Goal: Task Accomplishment & Management: Use online tool/utility

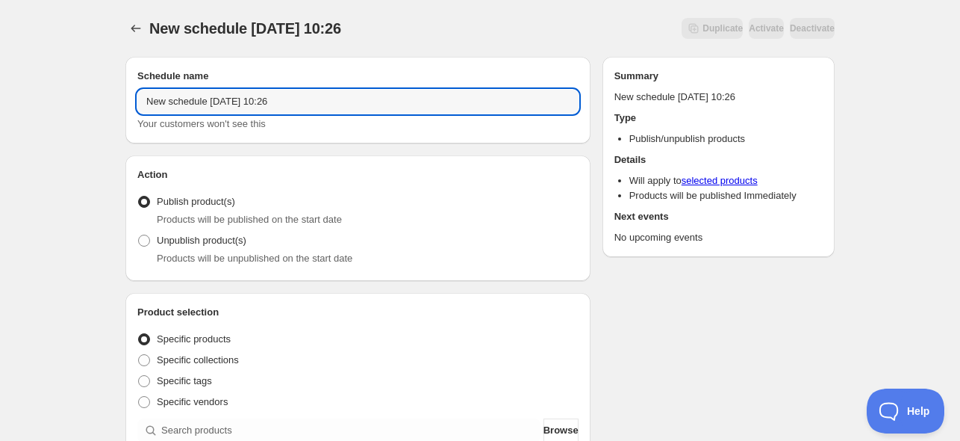
drag, startPoint x: 302, startPoint y: 102, endPoint x: -16, endPoint y: 58, distance: 321.2
click at [0, 58] on html "New schedule [DATE] 10:26. This page is ready New schedule [DATE] 10:26 Duplica…" at bounding box center [480, 220] width 960 height 441
type input "Put online novelties [DATE]"
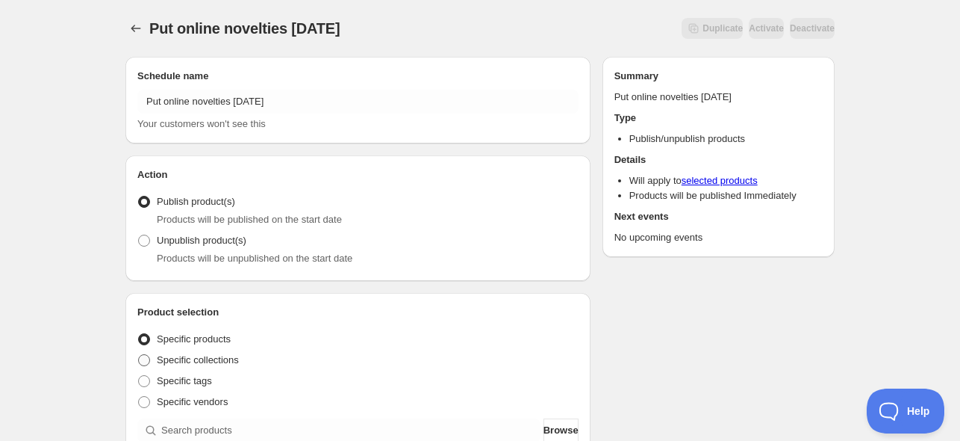
click at [194, 359] on span "Specific collections" at bounding box center [198, 359] width 82 height 11
click at [139, 355] on input "Specific collections" at bounding box center [138, 354] width 1 height 1
radio input "true"
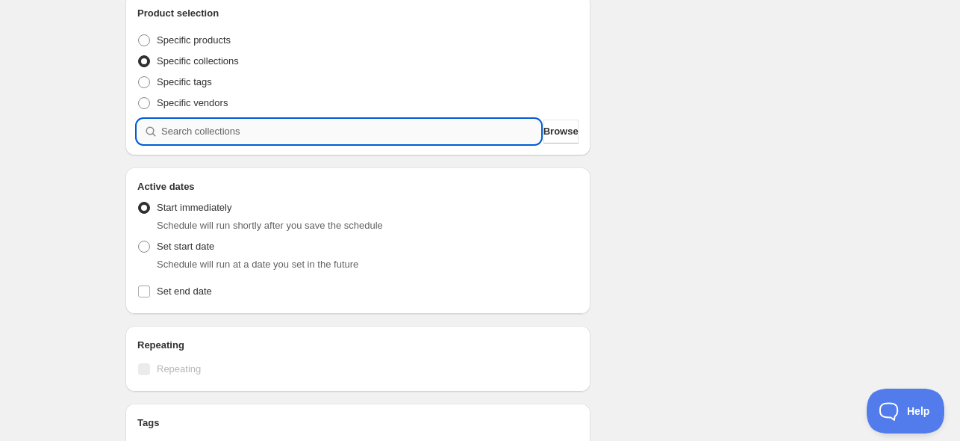
click at [226, 131] on input "search" at bounding box center [350, 131] width 379 height 24
paste input "Novinky"
type input "Novinky"
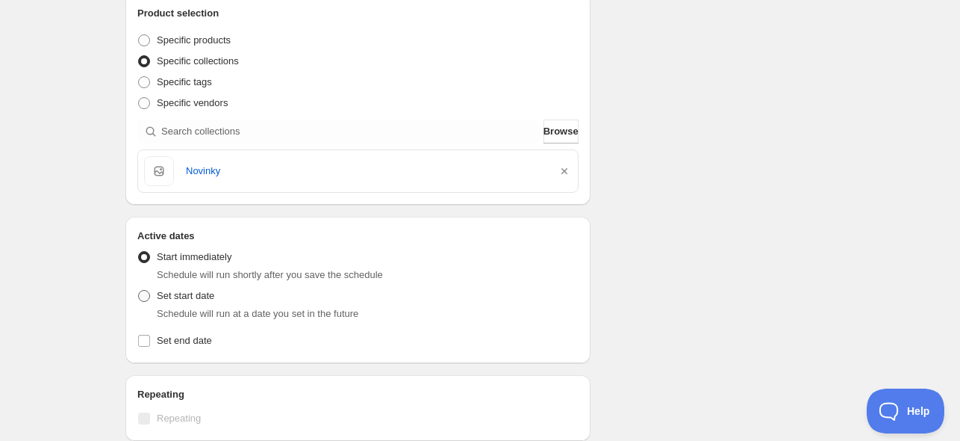
click at [195, 301] on span "Set start date" at bounding box center [186, 295] width 58 height 11
click at [139, 290] on input "Set start date" at bounding box center [138, 290] width 1 height 1
radio input "true"
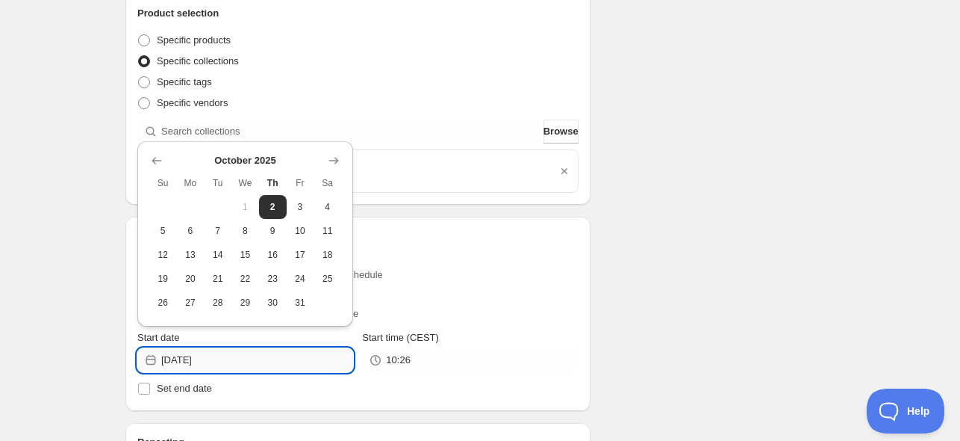
click at [237, 361] on input "[DATE]" at bounding box center [257, 360] width 192 height 24
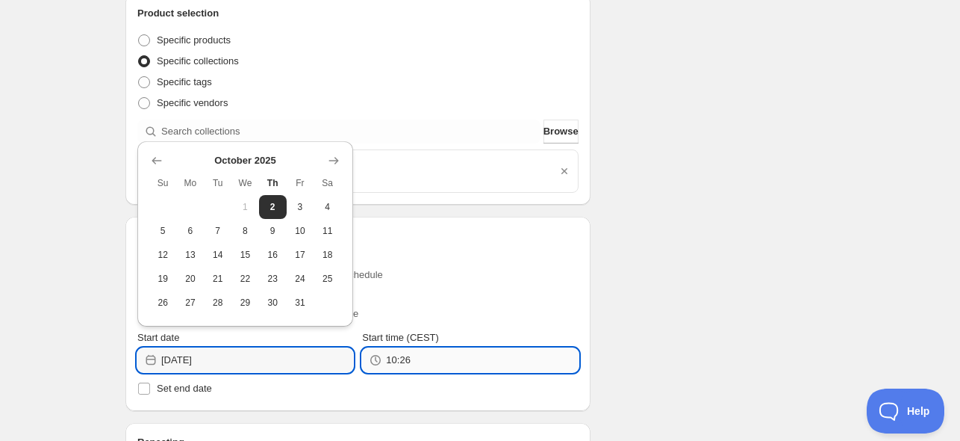
click at [410, 361] on input "10:26" at bounding box center [482, 360] width 192 height 24
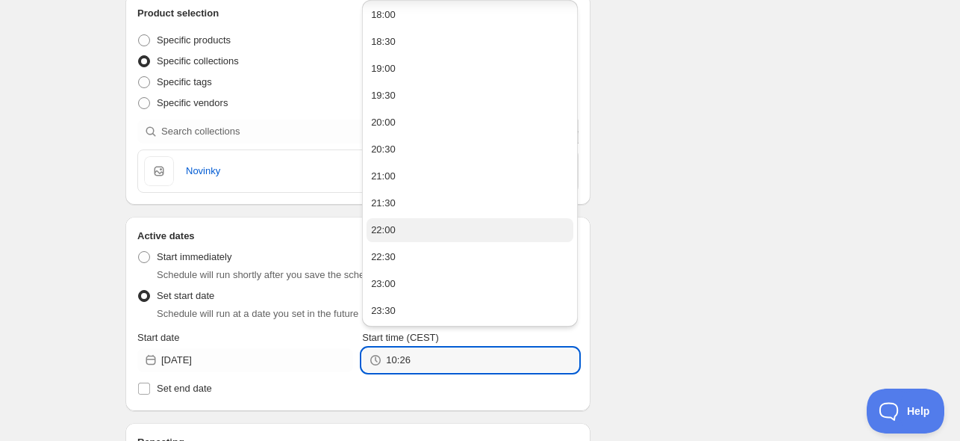
scroll to position [432, 0]
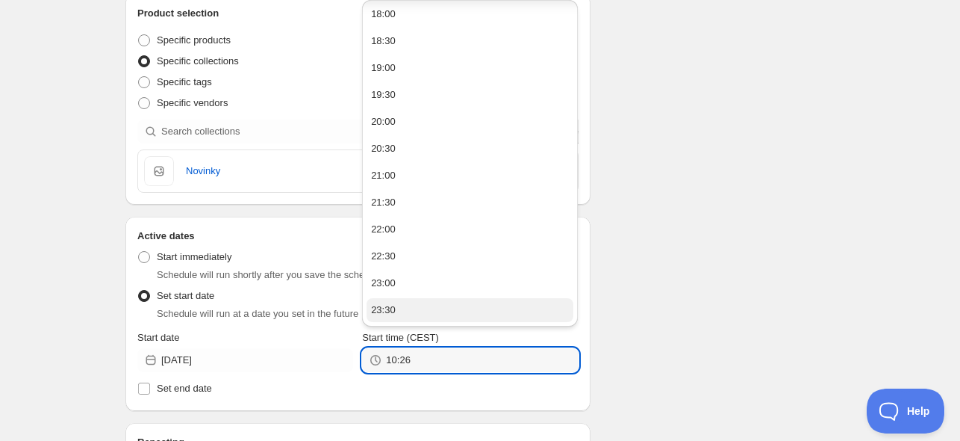
click at [411, 302] on button "23:30" at bounding box center [470, 310] width 207 height 24
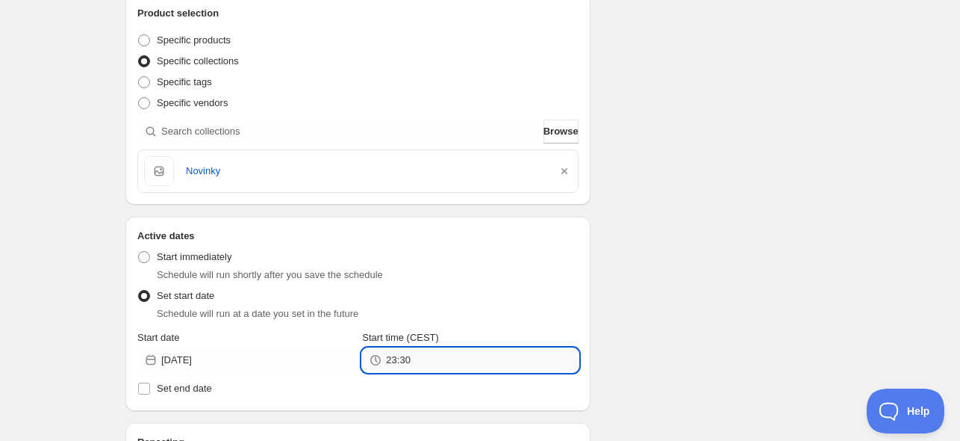
click at [401, 361] on input "23:30" at bounding box center [482, 360] width 192 height 24
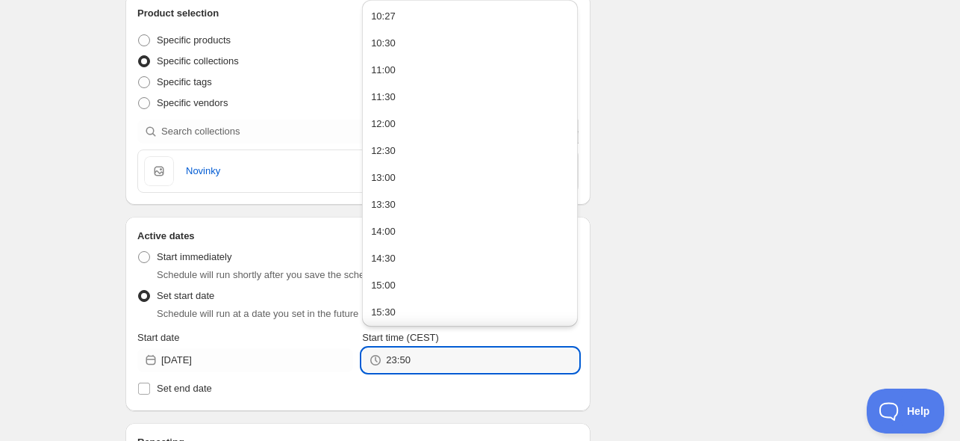
type input "23:50"
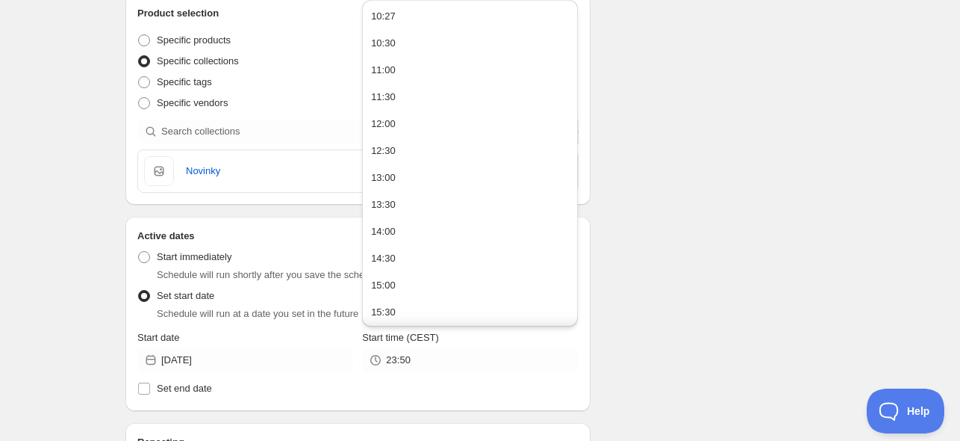
click at [66, 267] on div "Put online novelties [DATE]. This page is ready Put online novelties [DATE] Dup…" at bounding box center [480, 318] width 960 height 1235
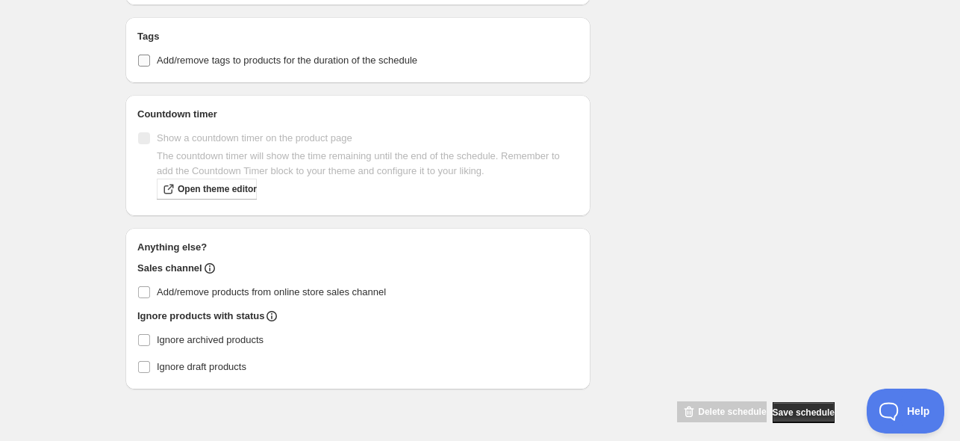
scroll to position [792, 0]
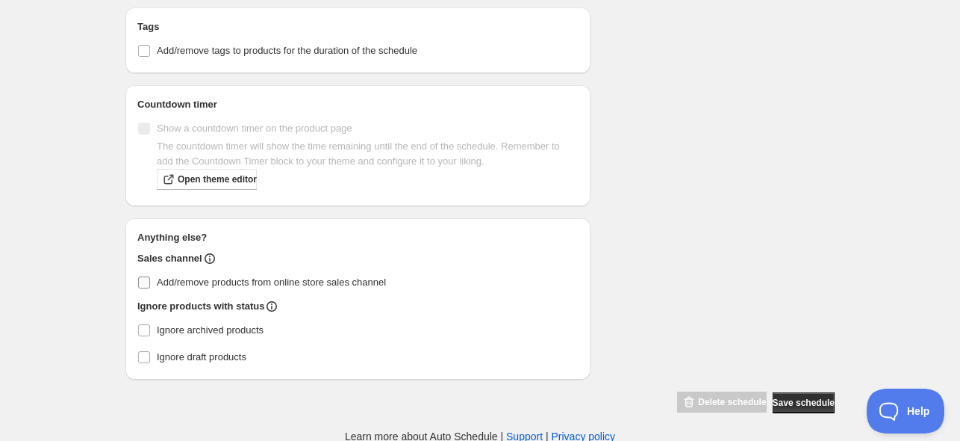
click at [140, 281] on input "Add/remove products from online store sales channel" at bounding box center [144, 282] width 12 height 12
checkbox input "true"
click at [795, 398] on span "Save schedule" at bounding box center [804, 403] width 62 height 12
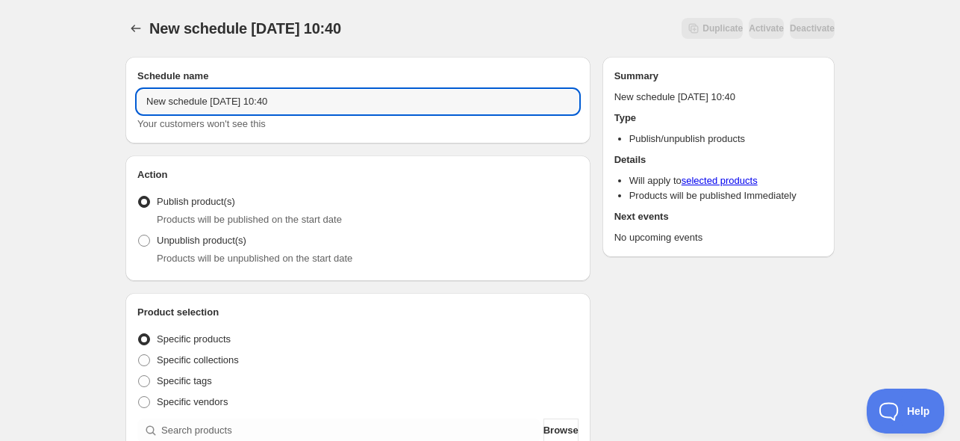
drag, startPoint x: 317, startPoint y: 107, endPoint x: -28, endPoint y: 78, distance: 346.2
click at [0, 78] on html "New schedule [DATE] 10:40. This page is ready New schedule [DATE] 10:40 Duplica…" at bounding box center [480, 220] width 960 height 441
click at [149, 102] on input "Value packs online from [DATE]" at bounding box center [357, 102] width 441 height 24
type input "Additional Value packs online from [DATE]"
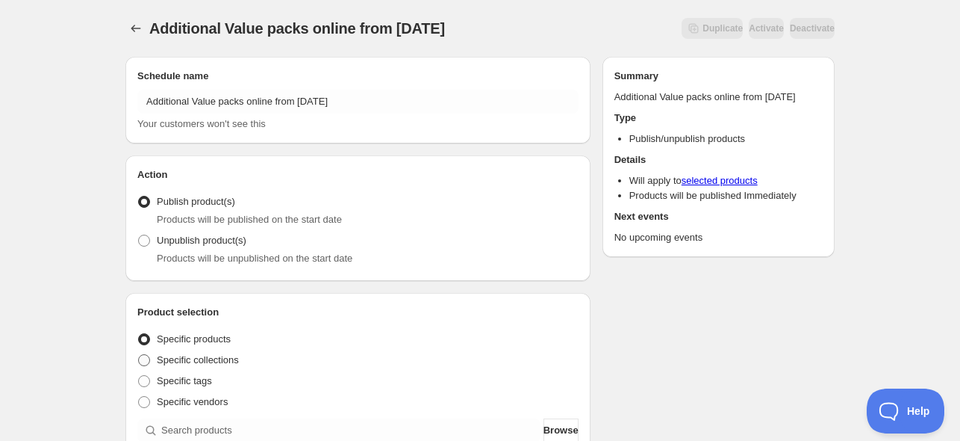
click at [208, 364] on span "Specific collections" at bounding box center [198, 359] width 82 height 11
click at [139, 355] on input "Specific collections" at bounding box center [138, 354] width 1 height 1
radio input "true"
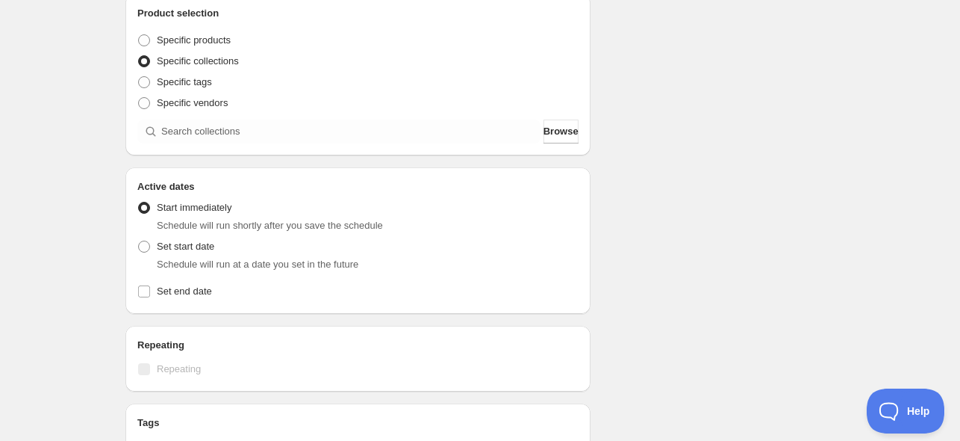
click at [263, 146] on div "Product selection Entity type Specific products Specific collections Specific t…" at bounding box center [357, 74] width 465 height 161
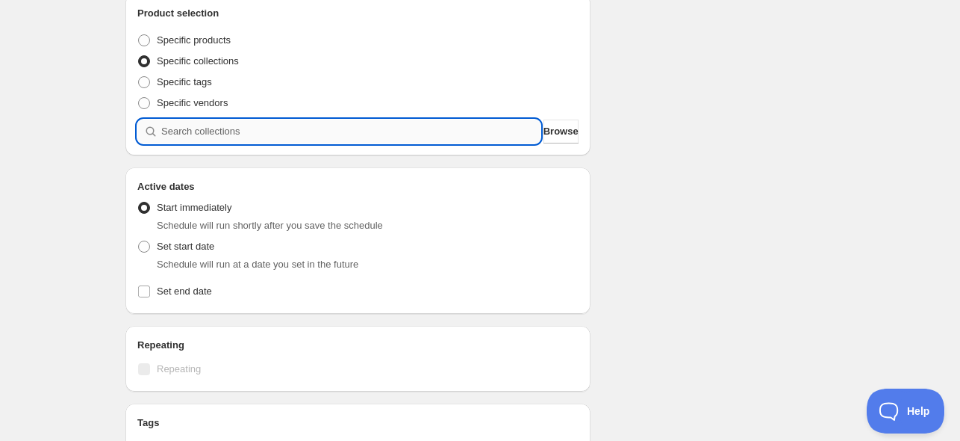
click at [267, 133] on input "search" at bounding box center [350, 131] width 379 height 24
paste input "Novelties value packs from [DATE]"
type input "Novelties value packs from [DATE]"
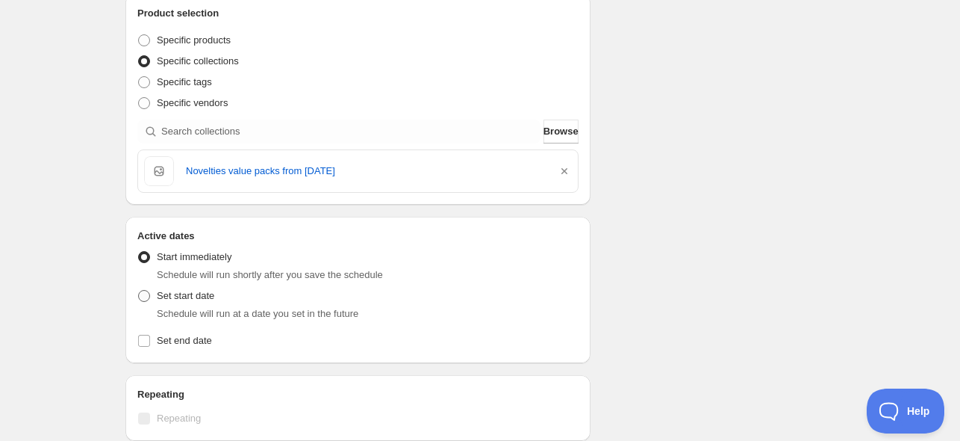
click at [203, 294] on span "Set start date" at bounding box center [186, 295] width 58 height 11
click at [139, 290] on input "Set start date" at bounding box center [138, 290] width 1 height 1
radio input "true"
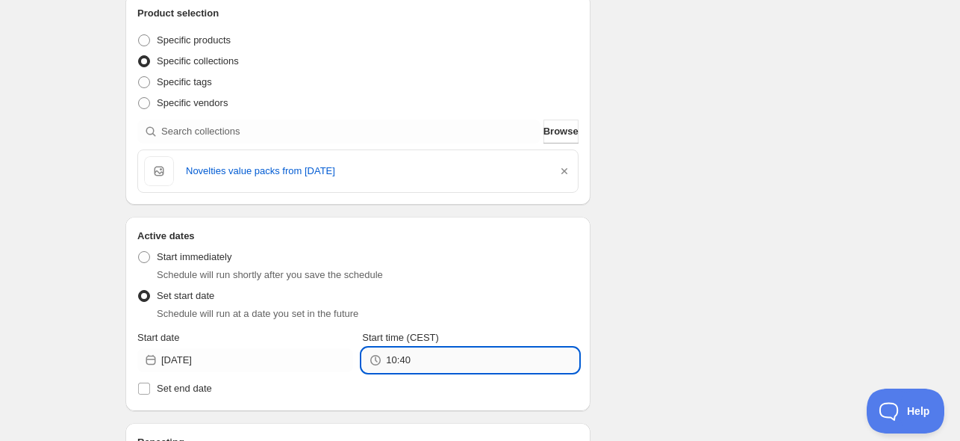
click at [401, 359] on input "10:40" at bounding box center [482, 360] width 192 height 24
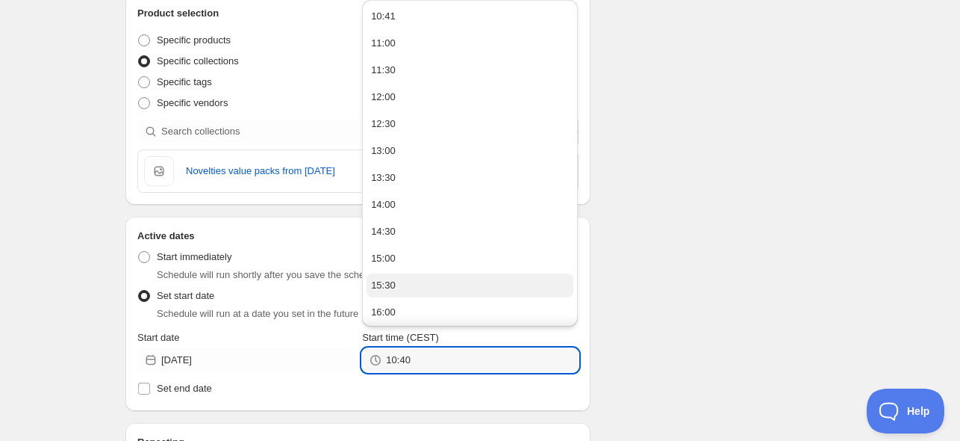
scroll to position [406, 0]
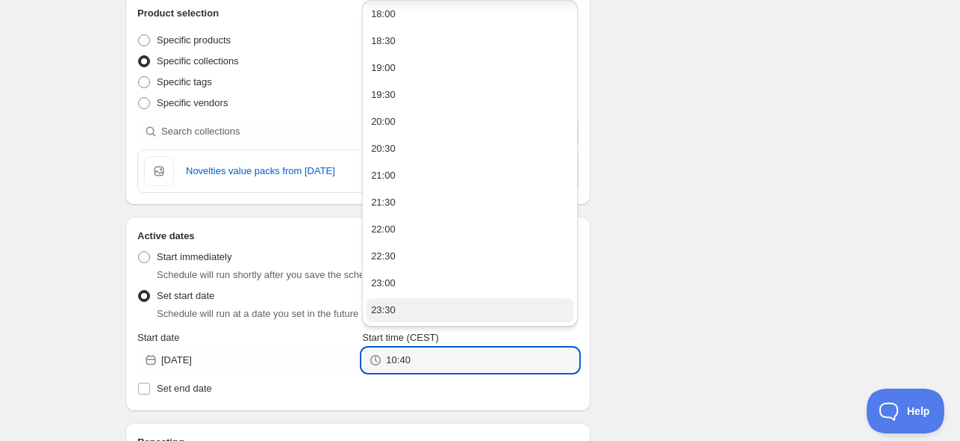
click at [420, 308] on button "23:30" at bounding box center [470, 310] width 207 height 24
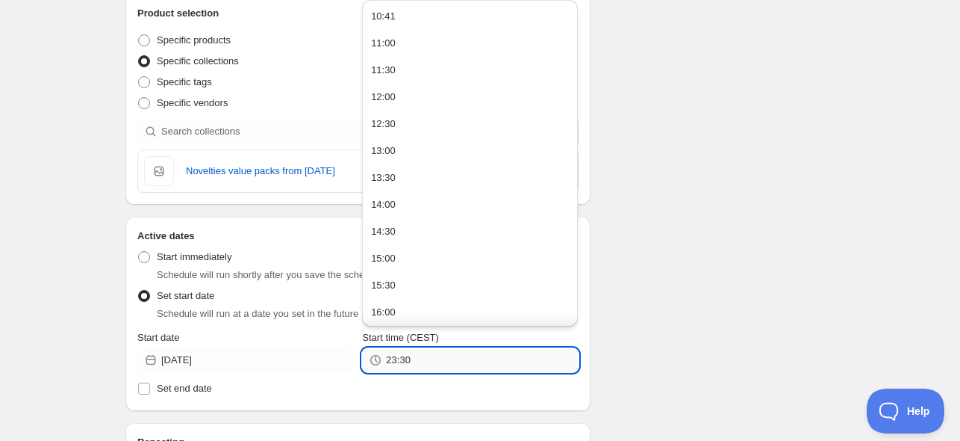
click at [419, 350] on input "23:30" at bounding box center [482, 360] width 192 height 24
click at [400, 356] on input "23:30" at bounding box center [482, 360] width 192 height 24
type input "23:35"
click at [699, 299] on div "Schedule name Additional Value packs online from [DATE] Your customers won't se…" at bounding box center [474, 326] width 721 height 1161
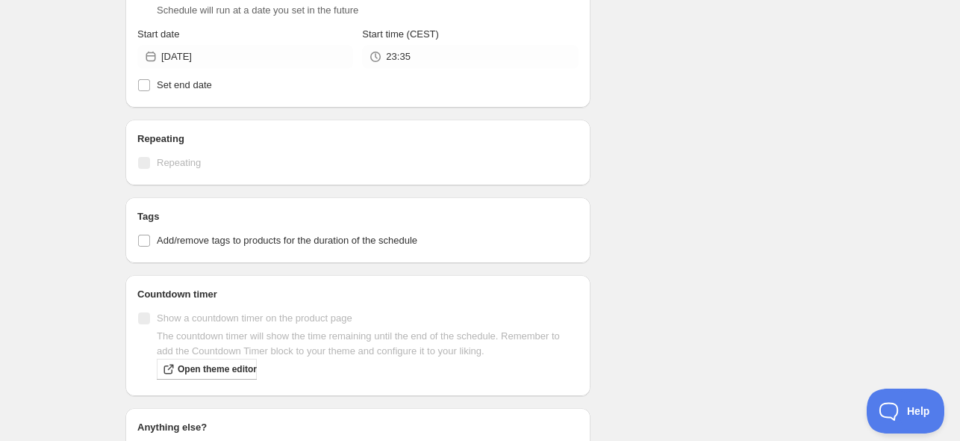
scroll to position [792, 0]
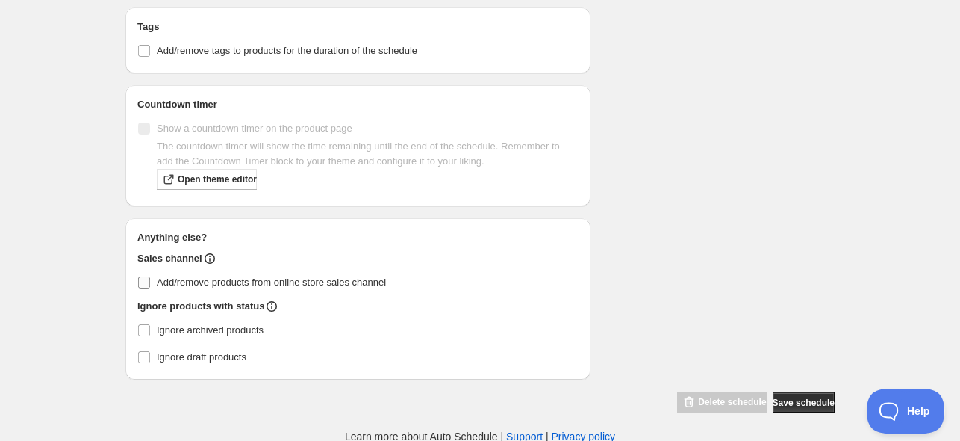
click at [219, 285] on span "Add/remove products from online store sales channel" at bounding box center [271, 281] width 229 height 11
click at [150, 285] on input "Add/remove products from online store sales channel" at bounding box center [144, 282] width 12 height 12
checkbox input "true"
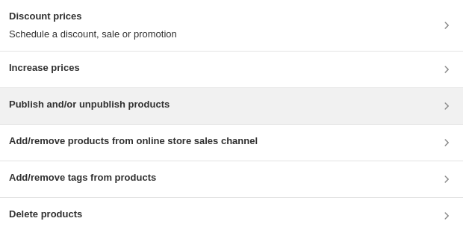
click at [165, 107] on h3 "Publish and/or unpublish products" at bounding box center [89, 104] width 161 height 15
click at [105, 105] on h3 "Publish and/or unpublish products" at bounding box center [89, 104] width 161 height 15
